Goal: Task Accomplishment & Management: Manage account settings

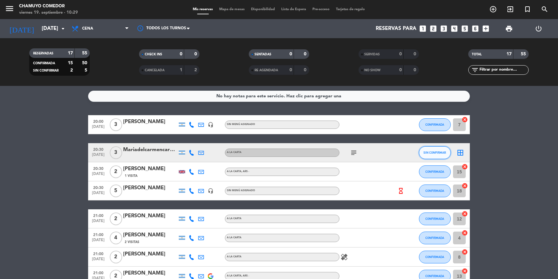
click at [436, 153] on span "SIN CONFIRMAR" at bounding box center [435, 152] width 23 height 3
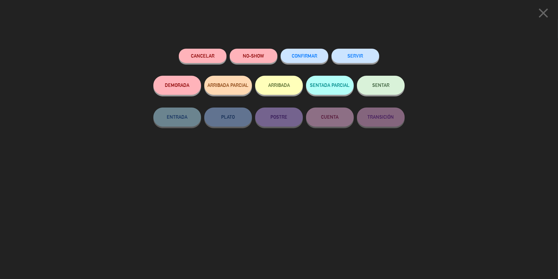
click at [302, 59] on button "CONFIRMAR" at bounding box center [304, 56] width 48 height 14
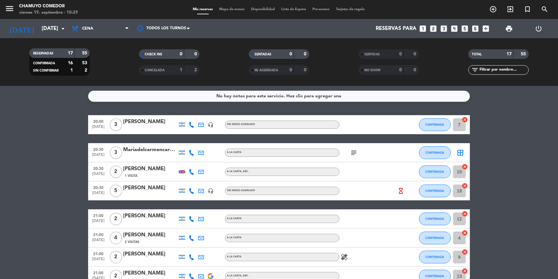
click at [356, 152] on icon "subject" at bounding box center [354, 153] width 8 height 8
click at [459, 155] on icon "border_all" at bounding box center [460, 153] width 8 height 8
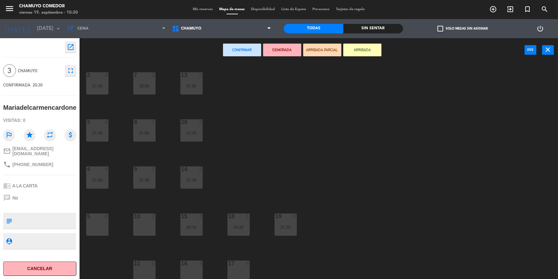
scroll to position [52, 0]
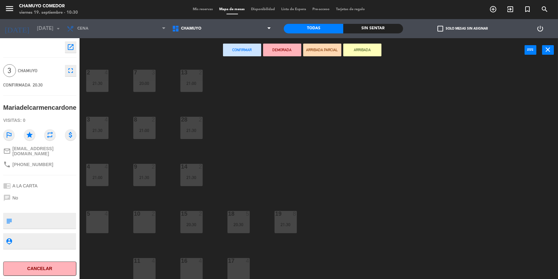
drag, startPoint x: 100, startPoint y: 219, endPoint x: 218, endPoint y: 100, distance: 167.7
click at [100, 218] on div "5 4" at bounding box center [97, 222] width 22 height 22
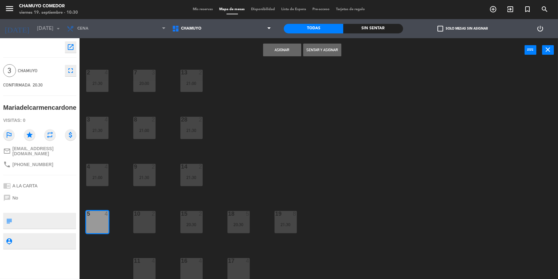
click at [283, 51] on button "Asignar" at bounding box center [282, 50] width 38 height 13
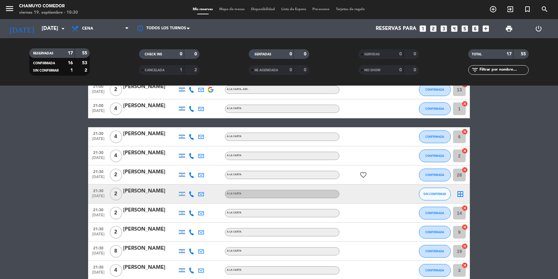
scroll to position [187, 0]
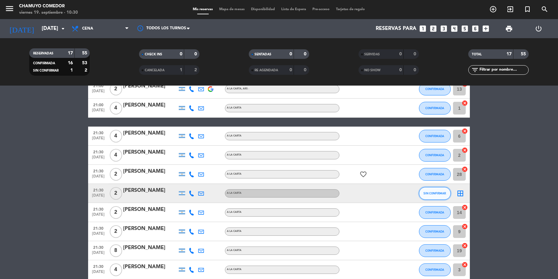
click at [433, 195] on button "SIN CONFIRMAR" at bounding box center [435, 193] width 32 height 13
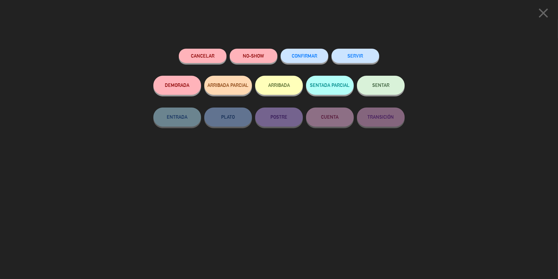
click at [313, 61] on button "CONFIRMAR" at bounding box center [304, 56] width 48 height 14
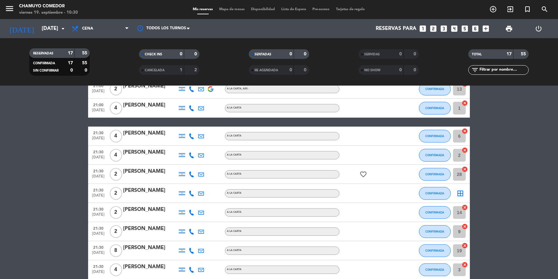
scroll to position [219, 0]
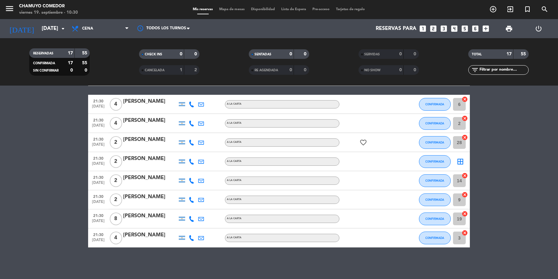
click at [459, 163] on icon "border_all" at bounding box center [460, 162] width 8 height 8
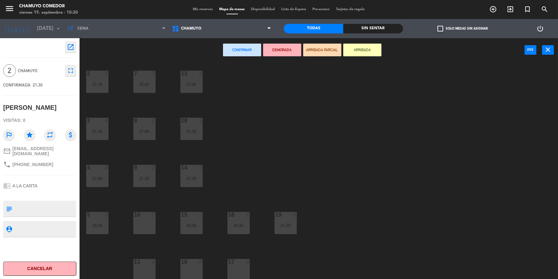
scroll to position [52, 0]
click at [149, 227] on div "10 2" at bounding box center [144, 222] width 22 height 22
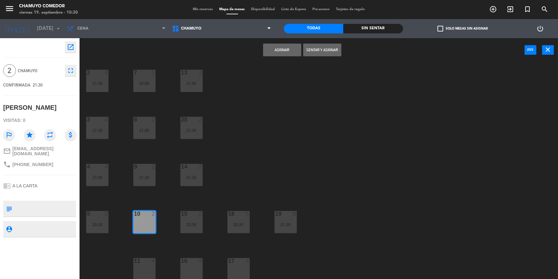
click at [278, 48] on button "Asignar" at bounding box center [282, 50] width 38 height 13
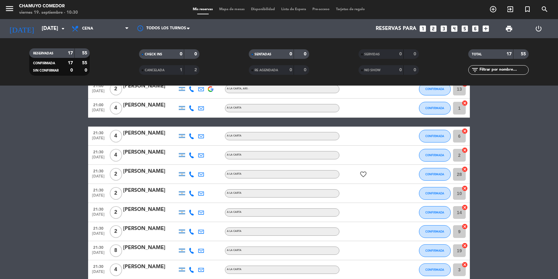
scroll to position [219, 0]
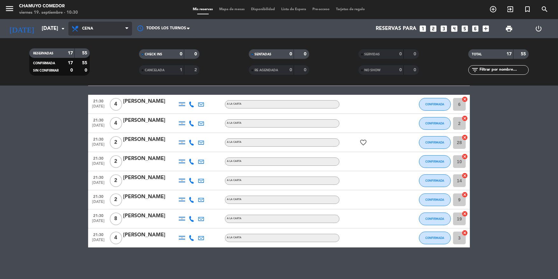
drag, startPoint x: 110, startPoint y: 30, endPoint x: 109, endPoint y: 37, distance: 7.0
click at [110, 31] on span "Cena" at bounding box center [100, 29] width 64 height 14
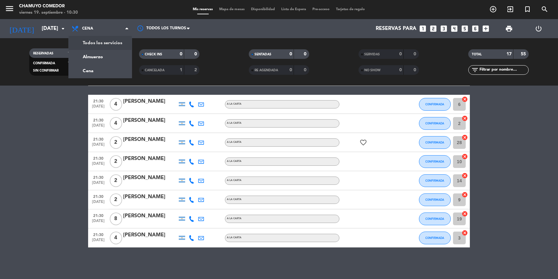
click at [110, 41] on div "menu Chamuyo Comedor [DATE] 19. septiembre - 10:30 Mis reservas Mapa de mesas D…" at bounding box center [279, 43] width 558 height 86
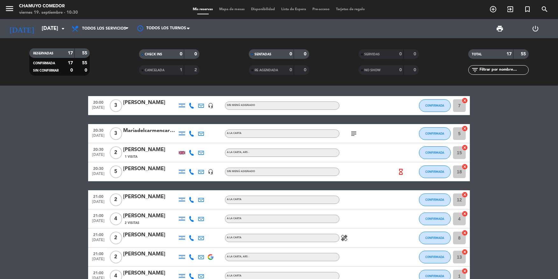
scroll to position [0, 0]
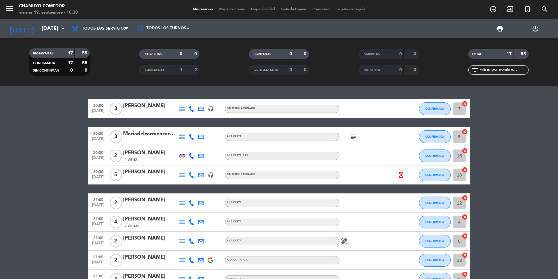
click at [232, 9] on span "Mapa de mesas" at bounding box center [232, 9] width 32 height 3
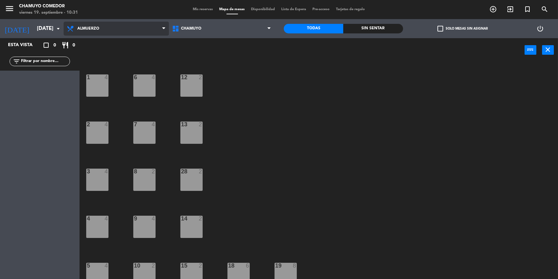
drag, startPoint x: 155, startPoint y: 32, endPoint x: 150, endPoint y: 43, distance: 12.1
click at [154, 33] on span "Almuerzo" at bounding box center [116, 29] width 105 height 14
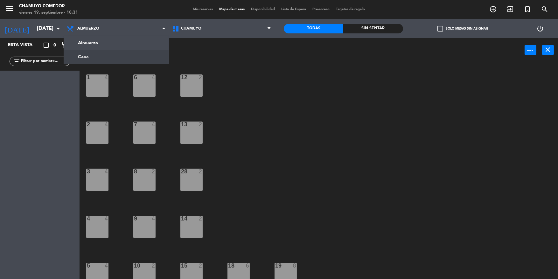
click at [116, 57] on ng-component "menu Chamuyo Comedor [DATE] 19. septiembre - 10:31 Mis reservas Mapa de mesas D…" at bounding box center [279, 140] width 558 height 280
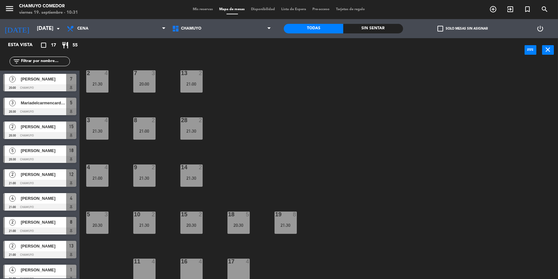
scroll to position [52, 0]
click at [202, 7] on div "Mis reservas Mapa de mesas Disponibilidad Lista de Espera Pre-acceso Tarjetas d…" at bounding box center [279, 10] width 178 height 6
click at [204, 10] on span "Mis reservas" at bounding box center [203, 9] width 26 height 3
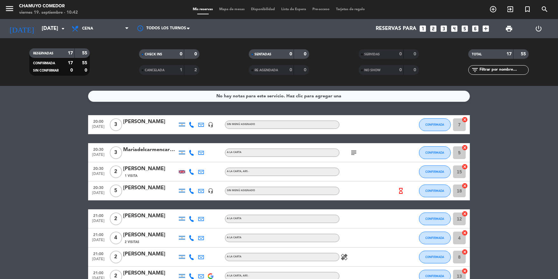
click at [352, 154] on icon "subject" at bounding box center [354, 153] width 8 height 8
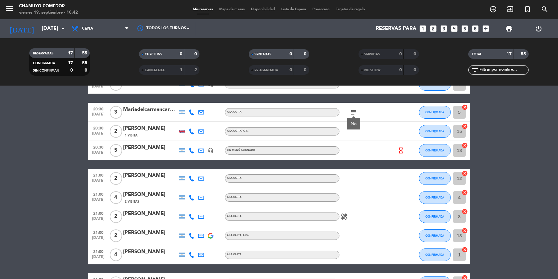
scroll to position [64, 0]
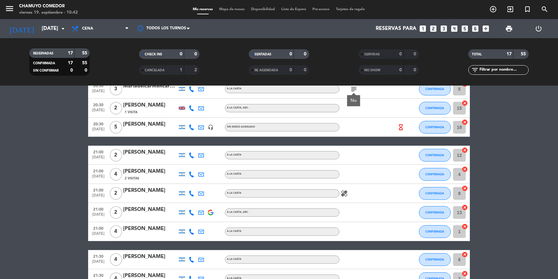
click at [399, 125] on icon "hourglass_empty" at bounding box center [400, 127] width 7 height 7
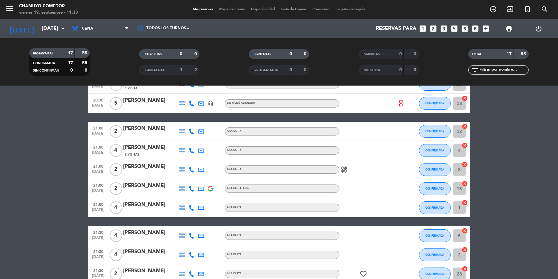
scroll to position [0, 0]
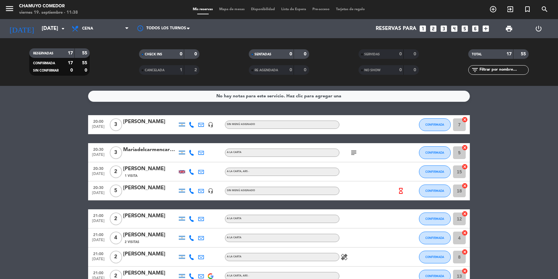
click at [352, 153] on icon "subject" at bounding box center [354, 153] width 8 height 8
click at [353, 153] on icon "subject" at bounding box center [354, 153] width 8 height 8
